Goal: Navigation & Orientation: Find specific page/section

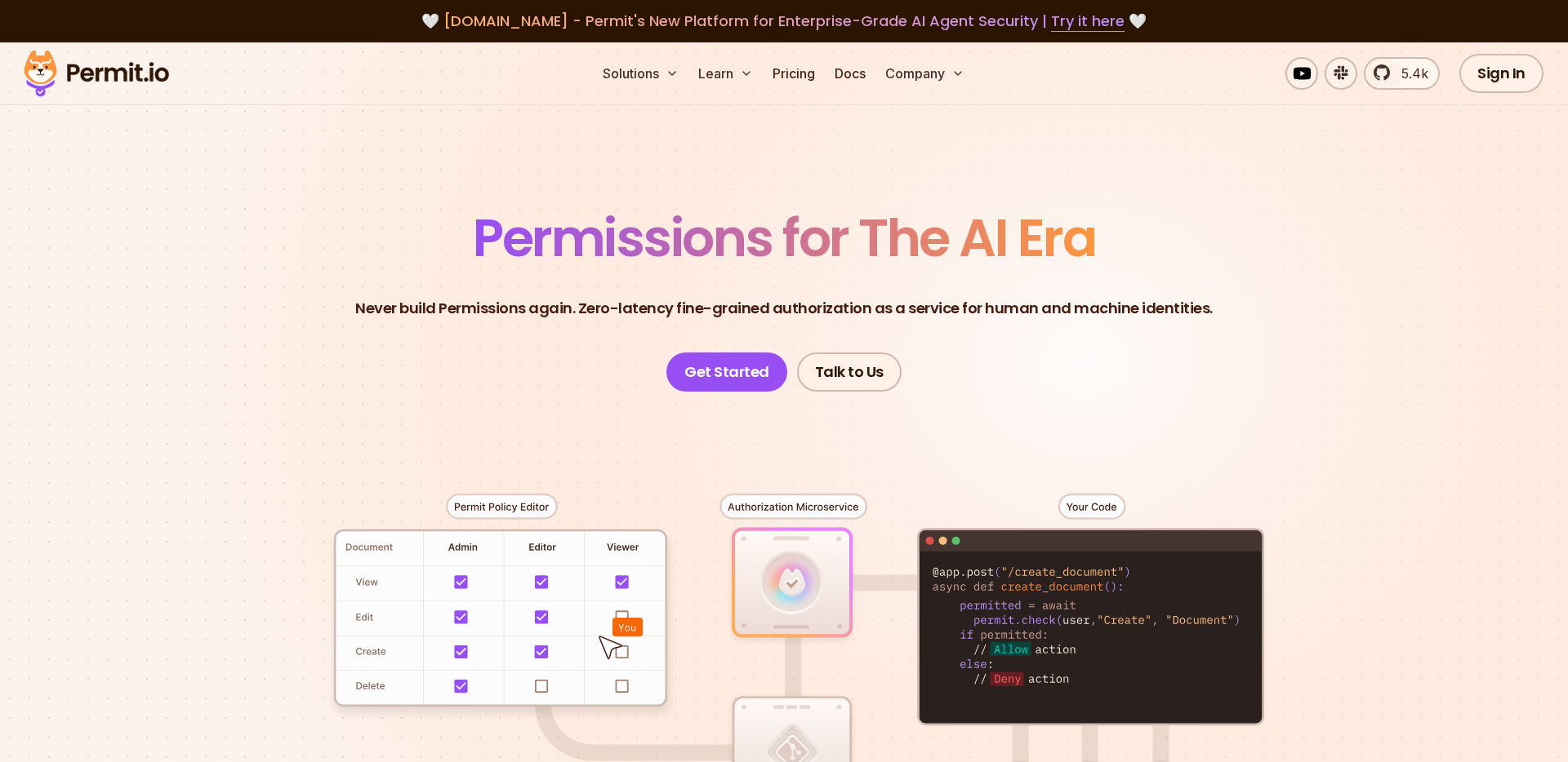
click at [515, 505] on div at bounding box center [784, 692] width 1144 height 600
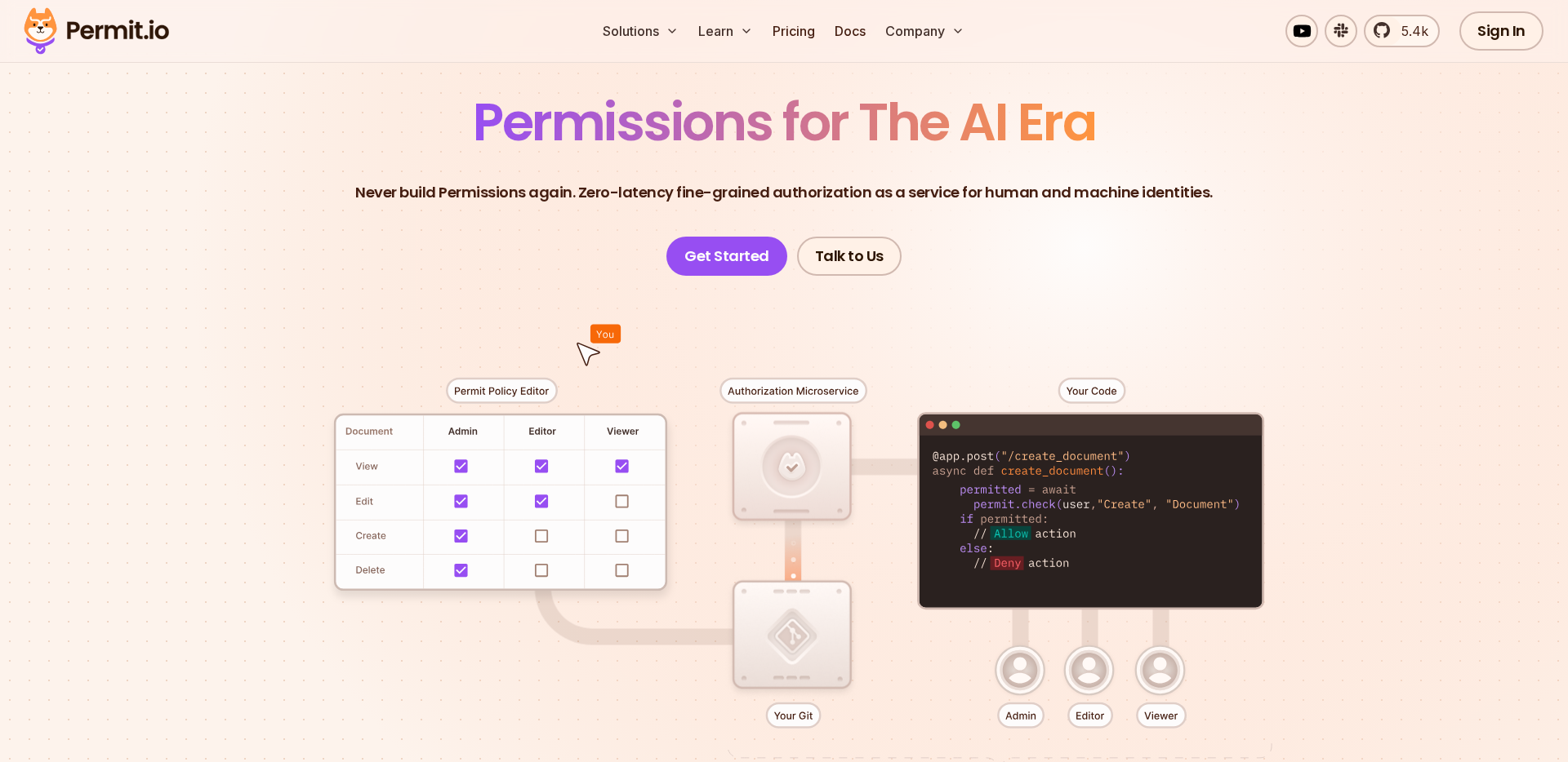
scroll to position [100, 0]
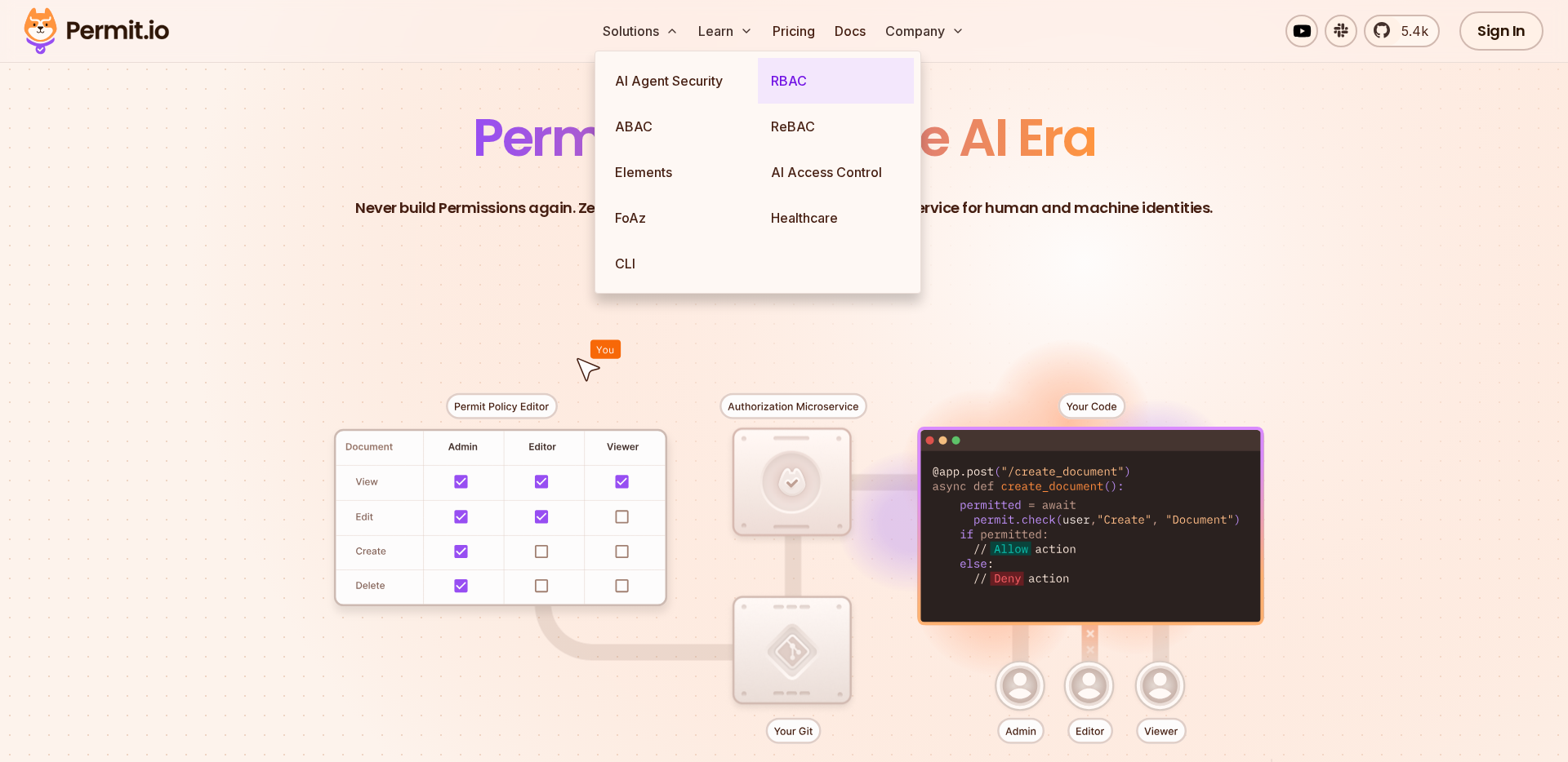
click at [796, 81] on link "RBAC" at bounding box center [836, 80] width 156 height 46
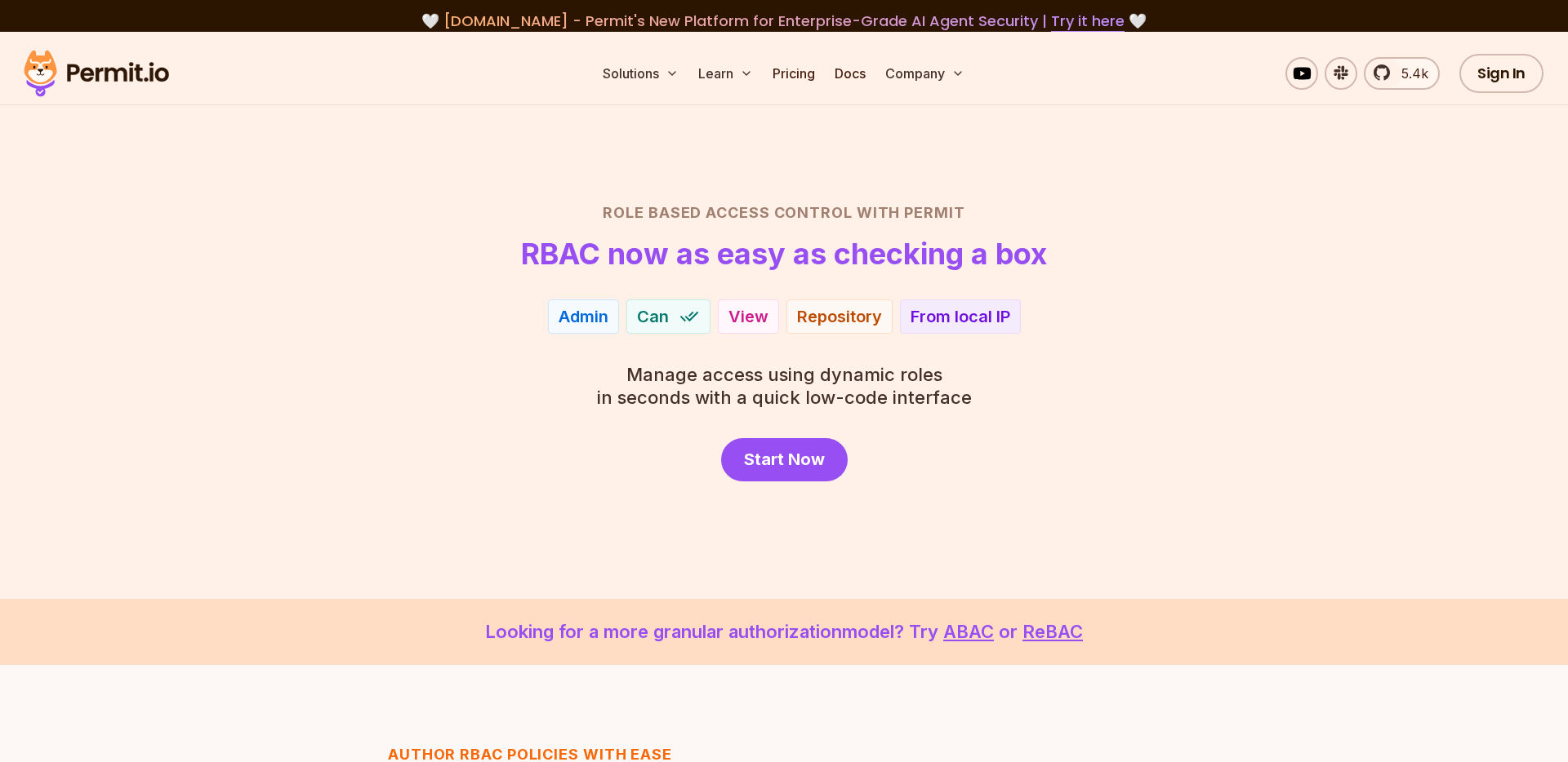
click at [113, 73] on img at bounding box center [96, 73] width 160 height 55
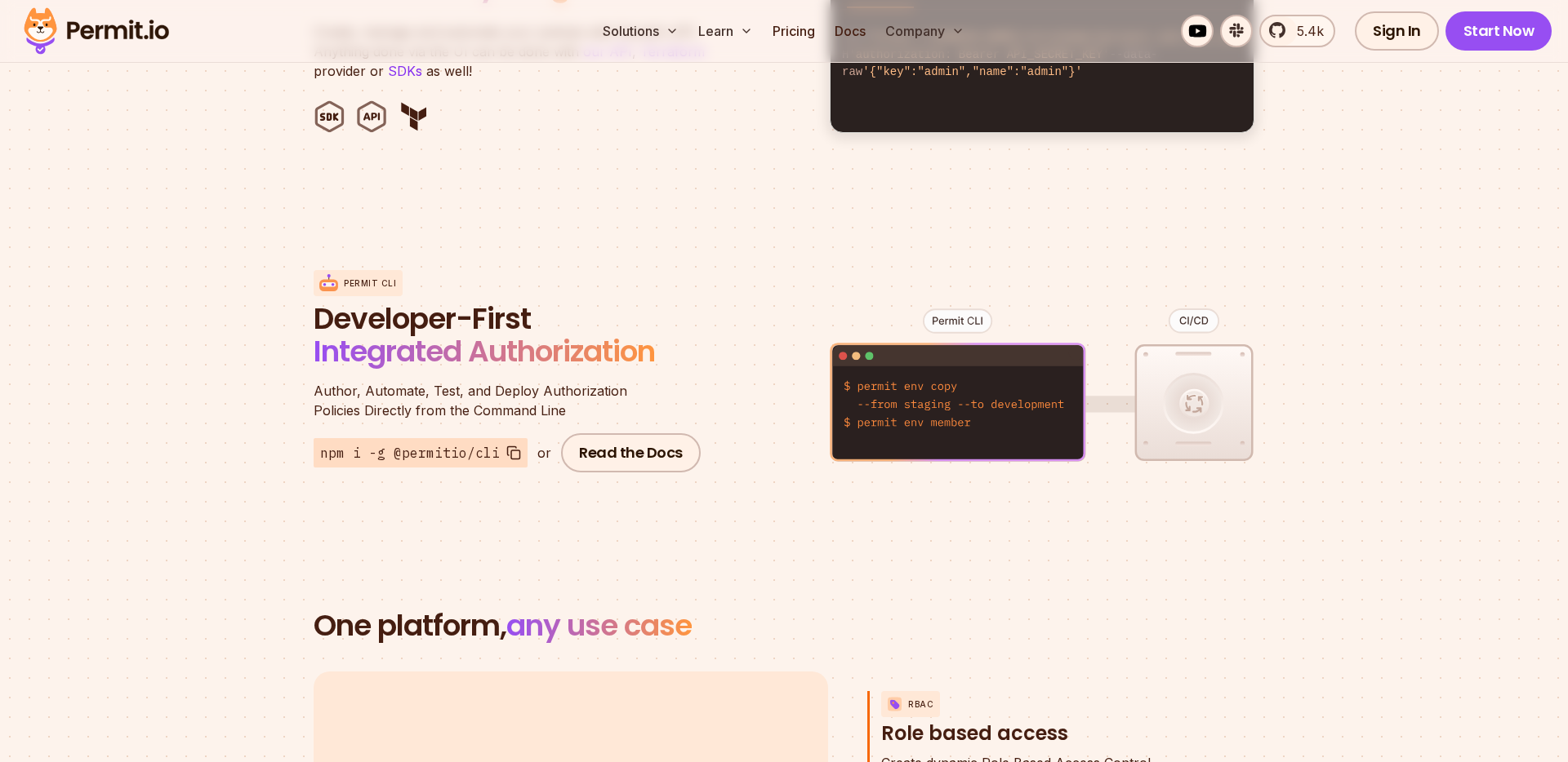
scroll to position [1833, 0]
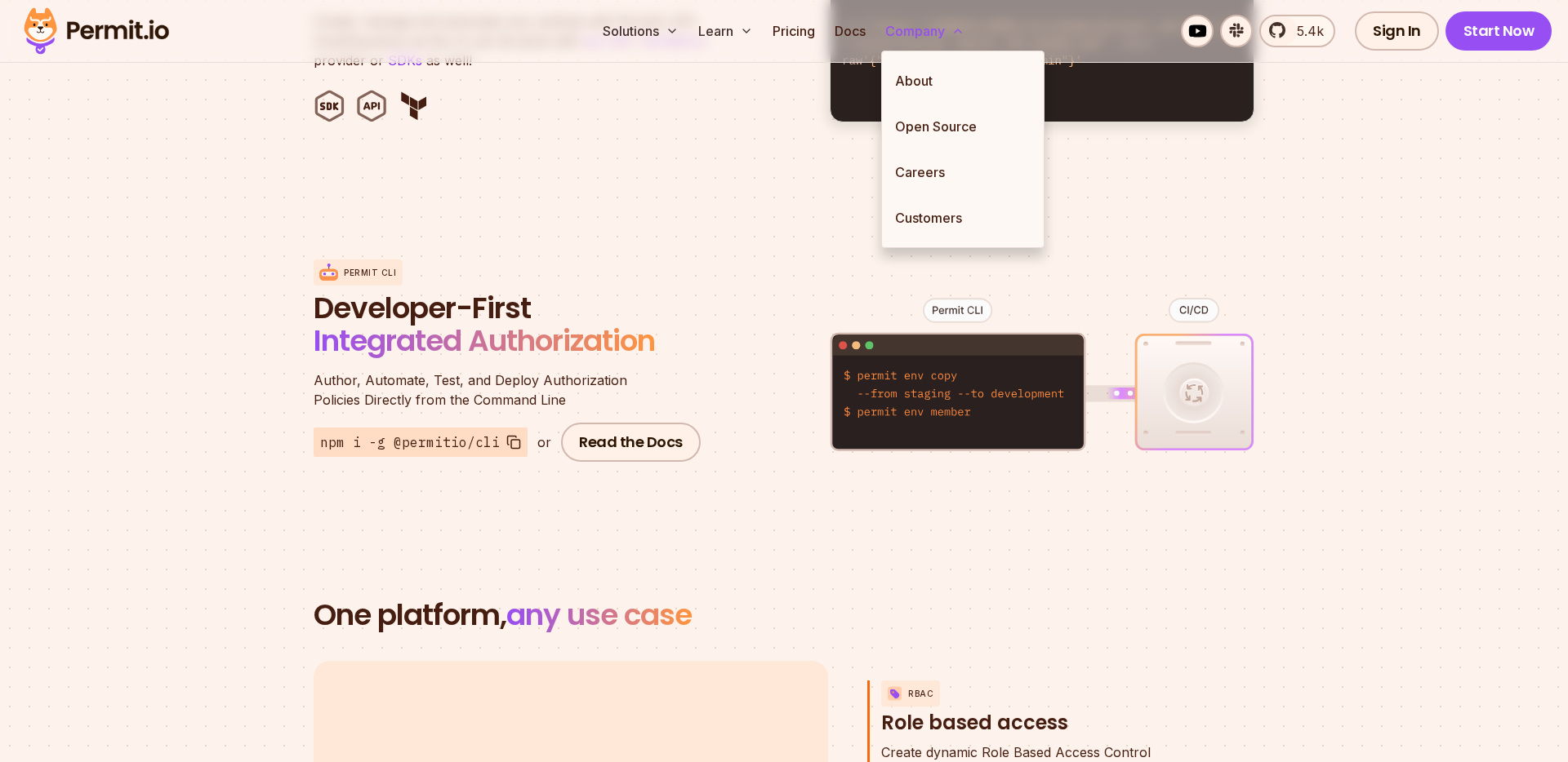
click at [947, 27] on button "Company" at bounding box center [925, 31] width 92 height 33
click at [939, 28] on button "Company" at bounding box center [925, 31] width 92 height 33
click at [925, 78] on link "About" at bounding box center [962, 80] width 162 height 46
